Goal: Task Accomplishment & Management: Use online tool/utility

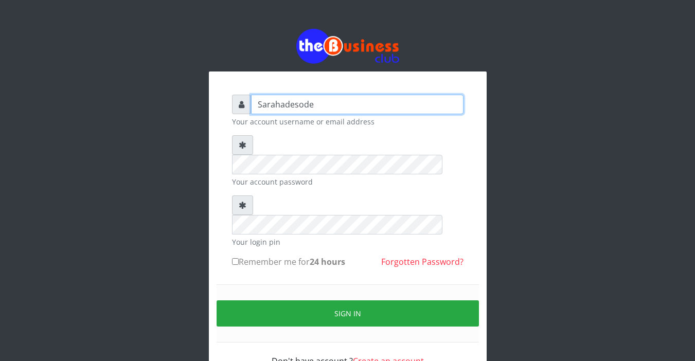
click at [328, 107] on input "Sarahadesode" at bounding box center [357, 105] width 212 height 20
type input "S"
type input "Sarahadesode"
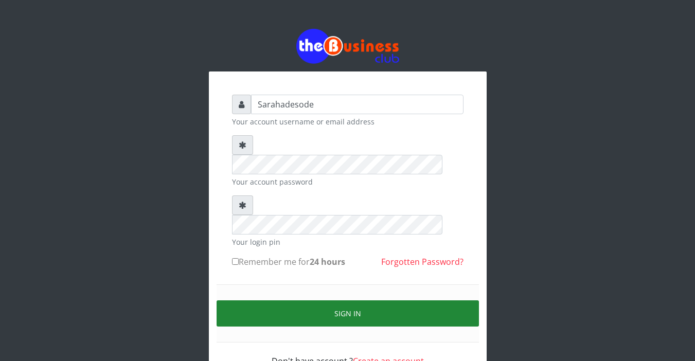
click at [362, 300] on button "Sign in" at bounding box center [348, 313] width 262 height 26
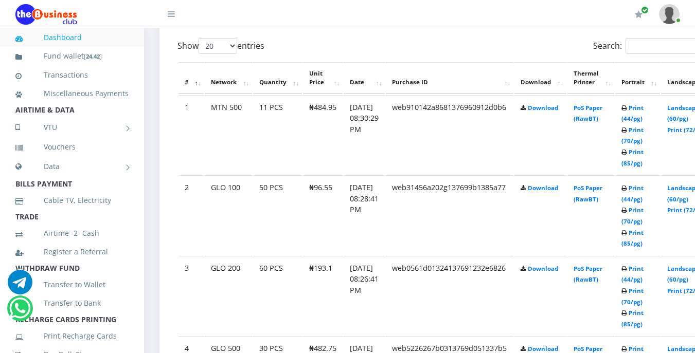
scroll to position [576, 0]
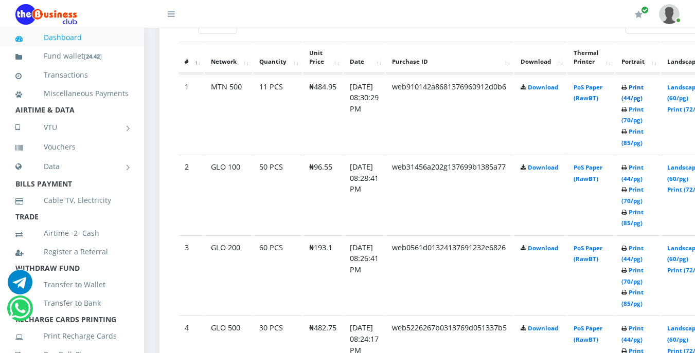
click at [643, 86] on link "Print (44/pg)" at bounding box center [632, 92] width 22 height 19
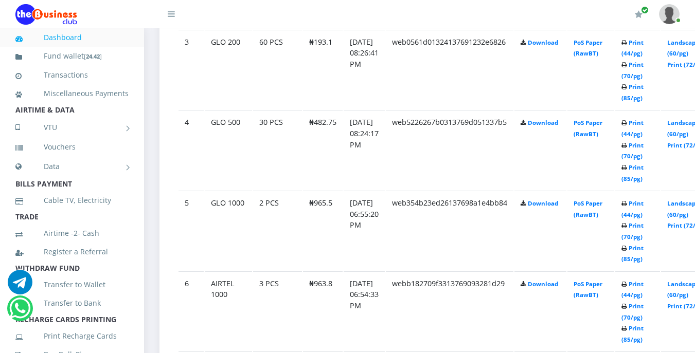
scroll to position [802, 0]
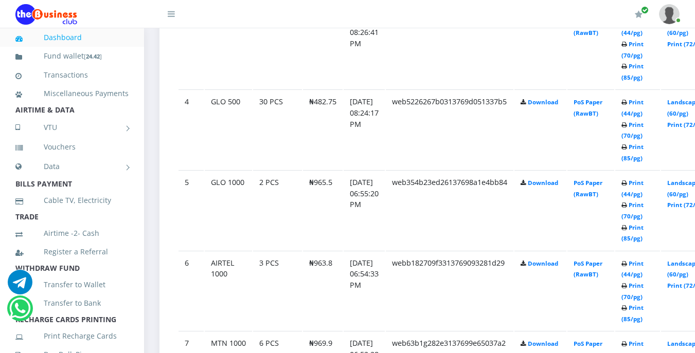
click at [463, 309] on td "webb182709f3313769093281d29" at bounding box center [450, 291] width 128 height 80
click at [627, 263] on icon at bounding box center [624, 264] width 6 height 6
click at [643, 268] on link "Print (44/pg)" at bounding box center [632, 269] width 22 height 19
